Goal: Transaction & Acquisition: Obtain resource

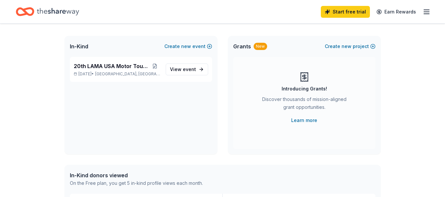
scroll to position [33, 0]
click at [174, 71] on span "View event" at bounding box center [183, 69] width 26 height 8
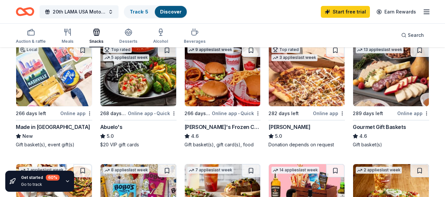
scroll to position [66, 0]
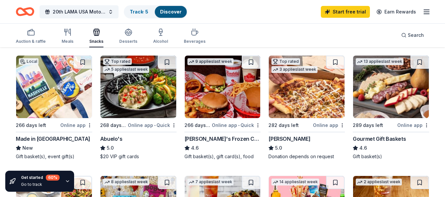
click at [38, 105] on img at bounding box center [54, 87] width 76 height 63
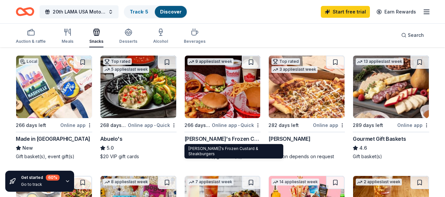
click at [138, 91] on img at bounding box center [138, 87] width 76 height 63
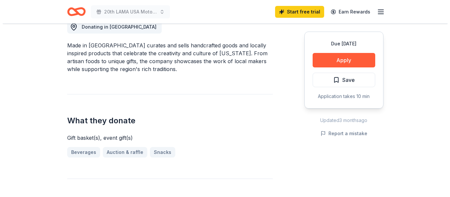
scroll to position [165, 0]
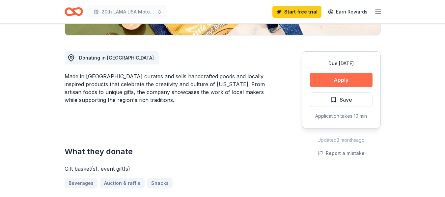
click at [343, 83] on button "Apply" at bounding box center [341, 80] width 63 height 14
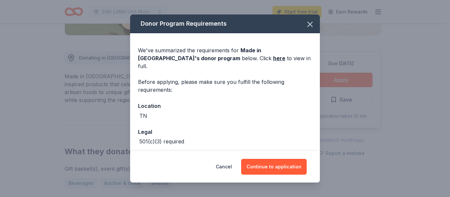
scroll to position [22, 0]
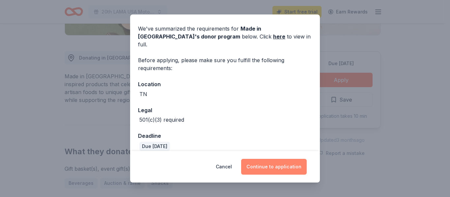
click at [256, 164] on button "Continue to application" at bounding box center [274, 167] width 66 height 16
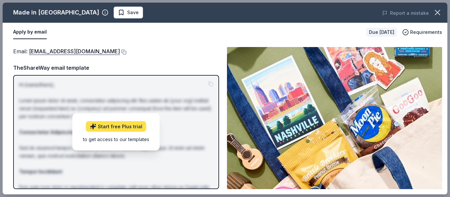
click at [111, 125] on link "Start free Plus trial" at bounding box center [116, 127] width 60 height 11
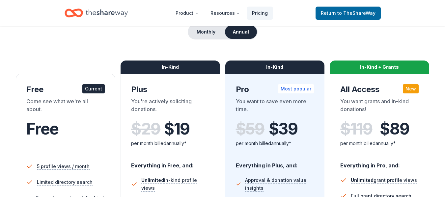
scroll to position [66, 0]
